Goal: Task Accomplishment & Management: Manage account settings

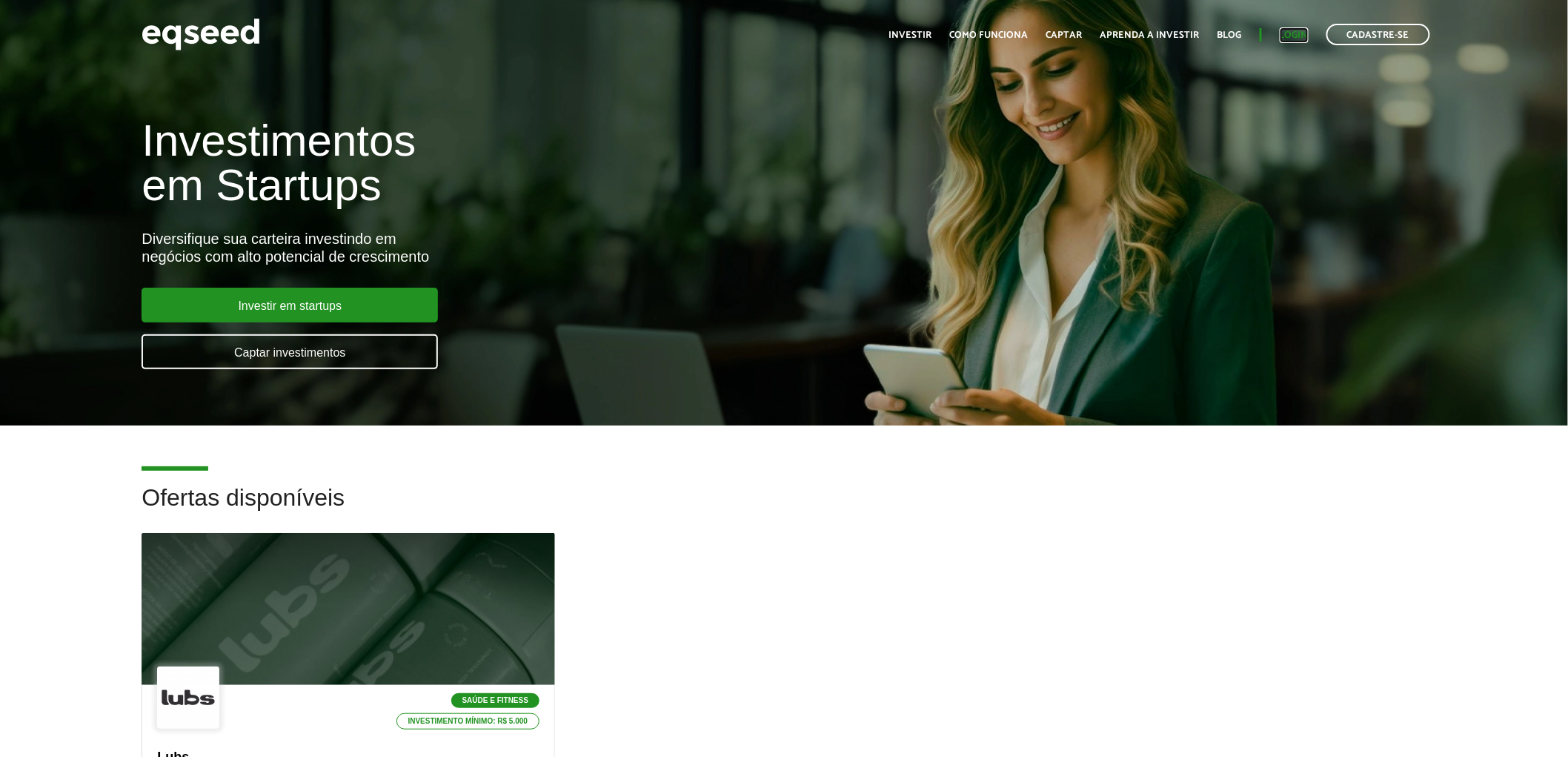
click at [1290, 34] on link "Login" at bounding box center [1293, 35] width 29 height 9
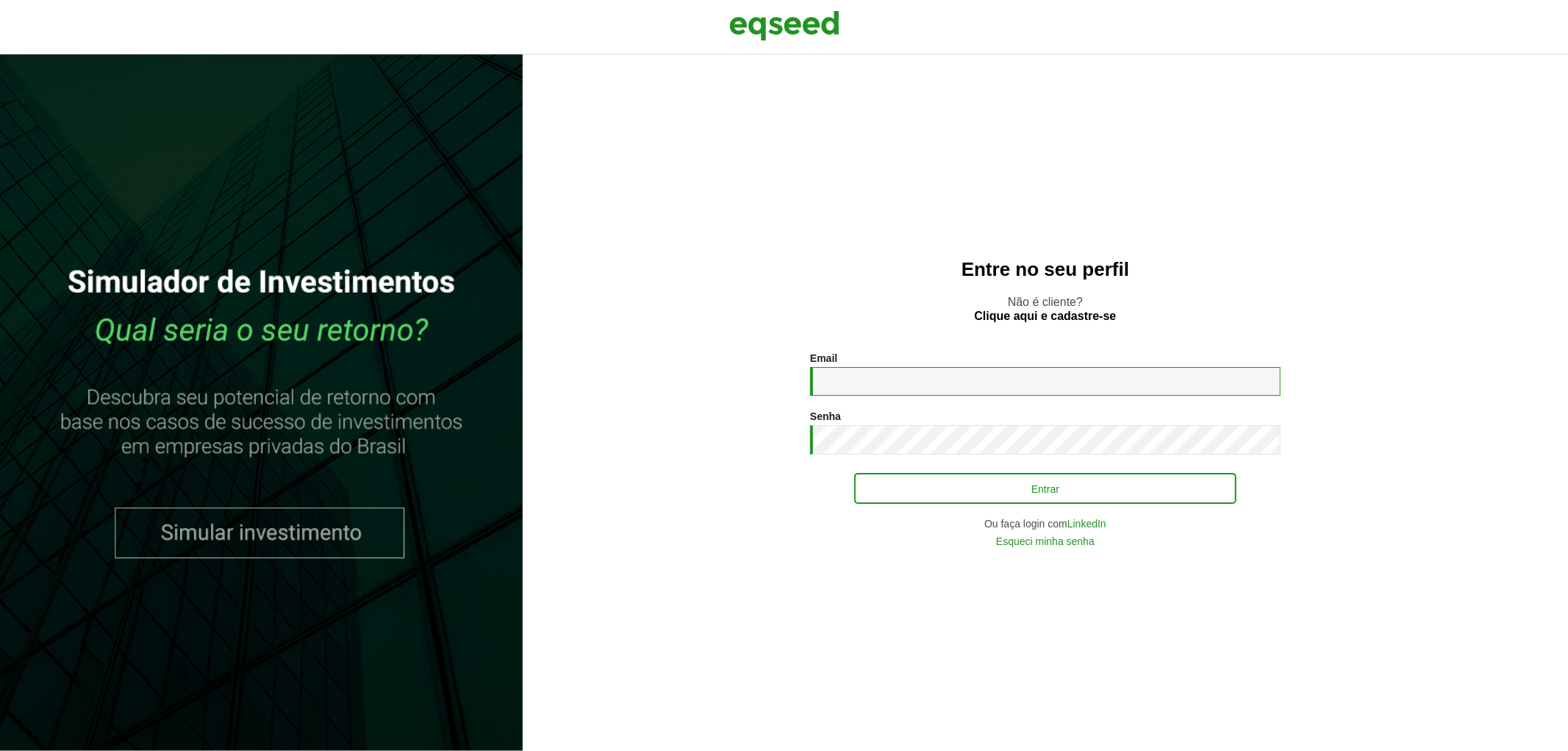
type input "**********"
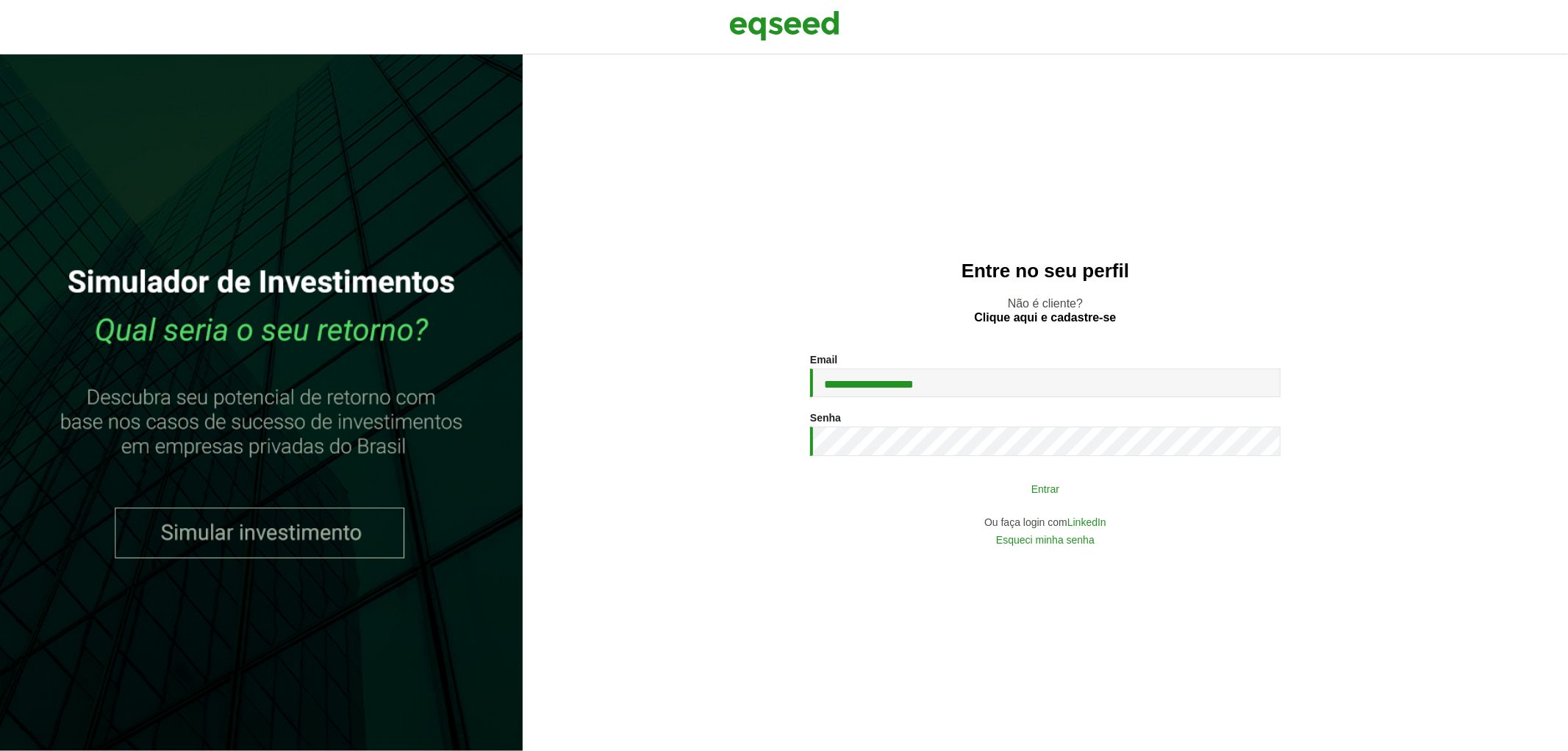
click at [981, 488] on button "Entrar" at bounding box center [1045, 488] width 382 height 28
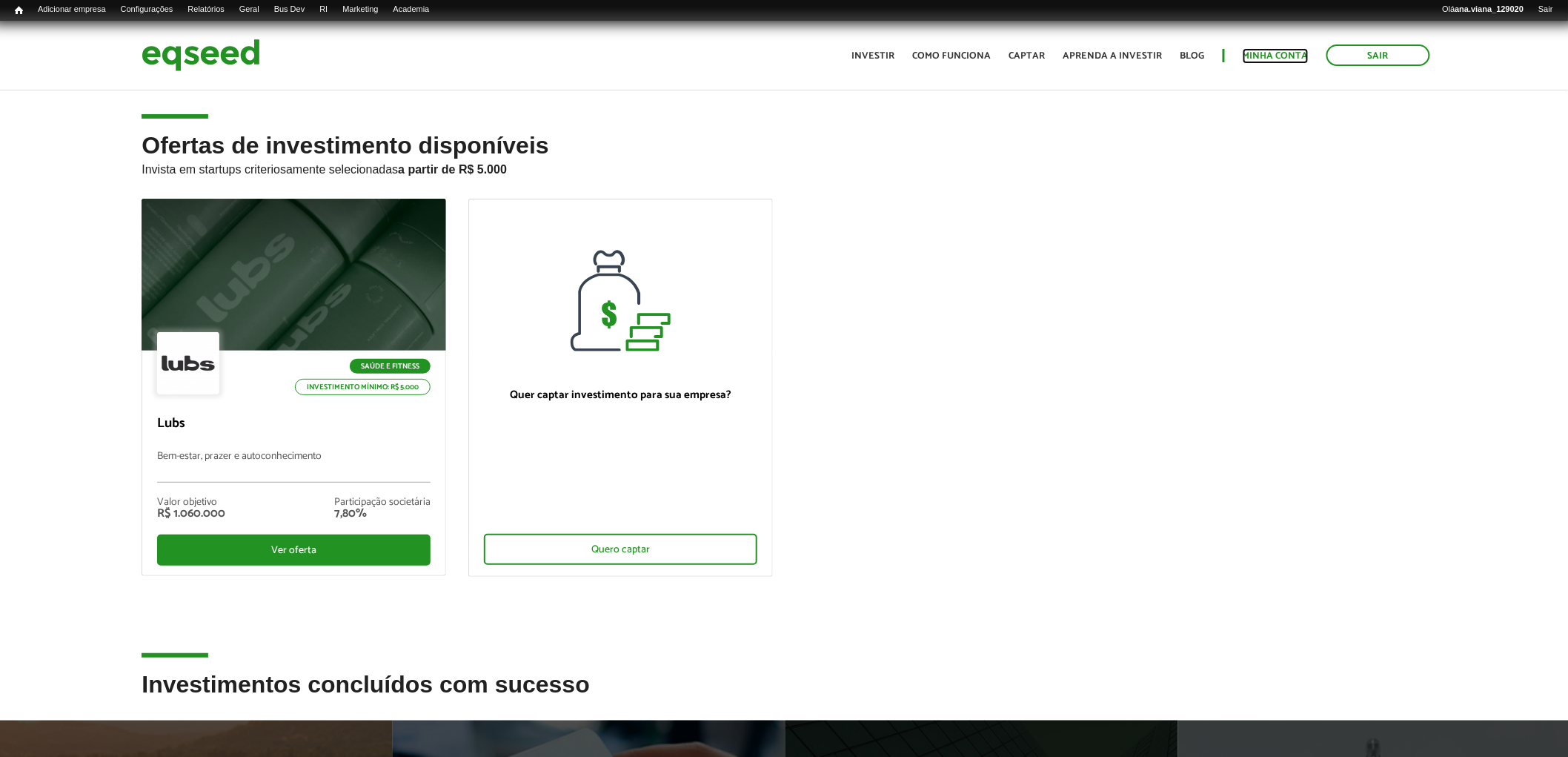
click at [1271, 52] on link "Minha conta" at bounding box center [1275, 55] width 66 height 9
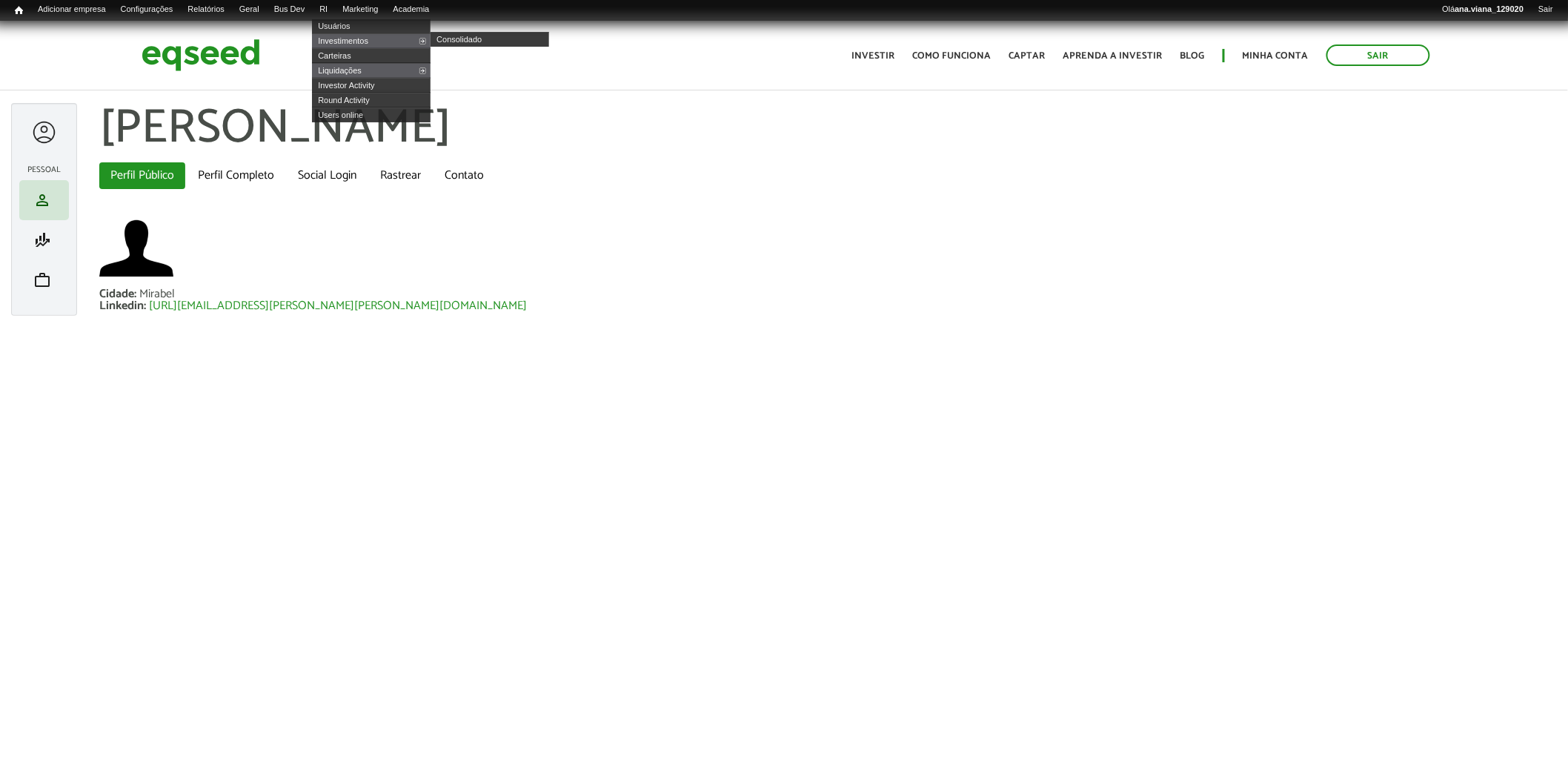
click at [915, 150] on h1 "Ana Viana" at bounding box center [828, 129] width 1457 height 52
click at [347, 24] on link "Usuários" at bounding box center [371, 26] width 118 height 15
